Goal: Information Seeking & Learning: Compare options

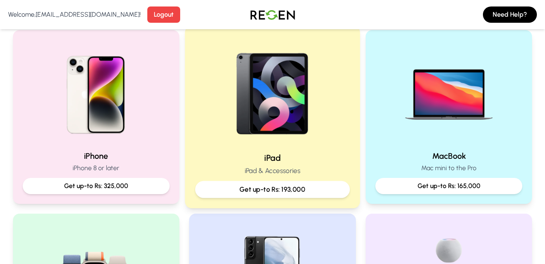
scroll to position [189, 0]
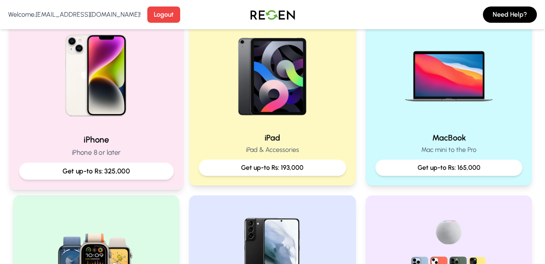
click at [155, 135] on h2 "iPhone" at bounding box center [96, 139] width 155 height 12
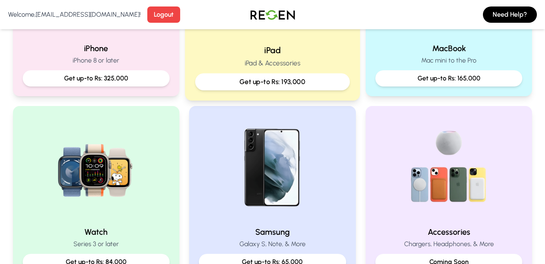
scroll to position [284, 0]
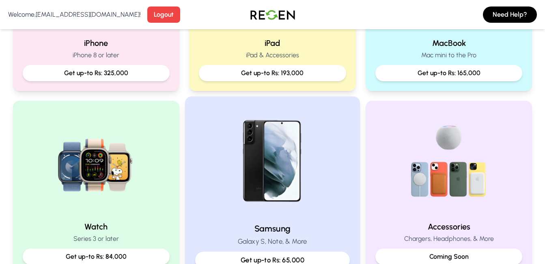
click at [272, 185] on img at bounding box center [272, 161] width 109 height 109
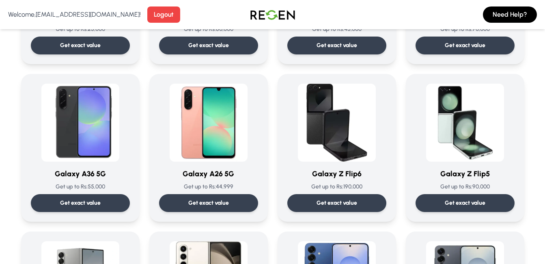
scroll to position [967, 0]
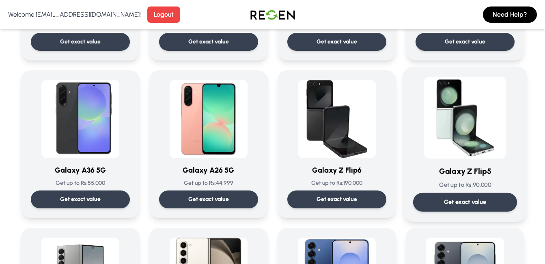
click at [472, 155] on img at bounding box center [465, 118] width 82 height 82
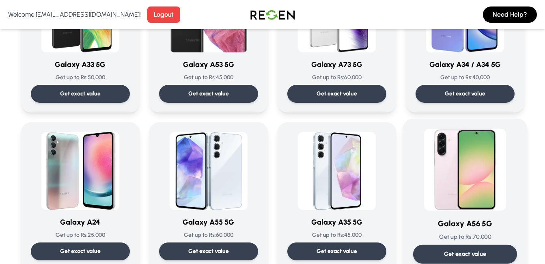
scroll to position [852, 0]
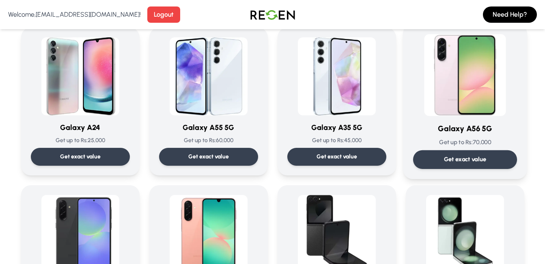
click at [429, 107] on img at bounding box center [465, 75] width 82 height 82
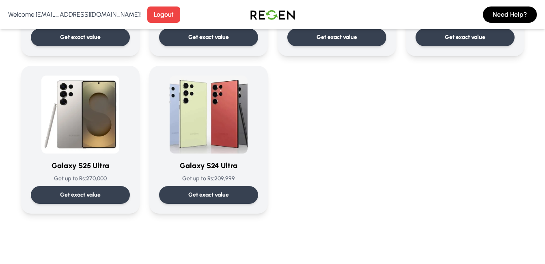
scroll to position [1237, 0]
